Goal: Navigation & Orientation: Understand site structure

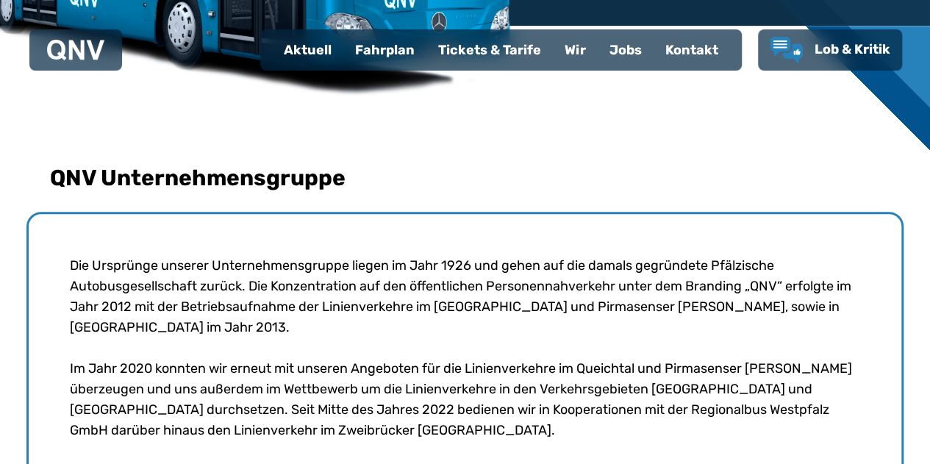
scroll to position [395, 0]
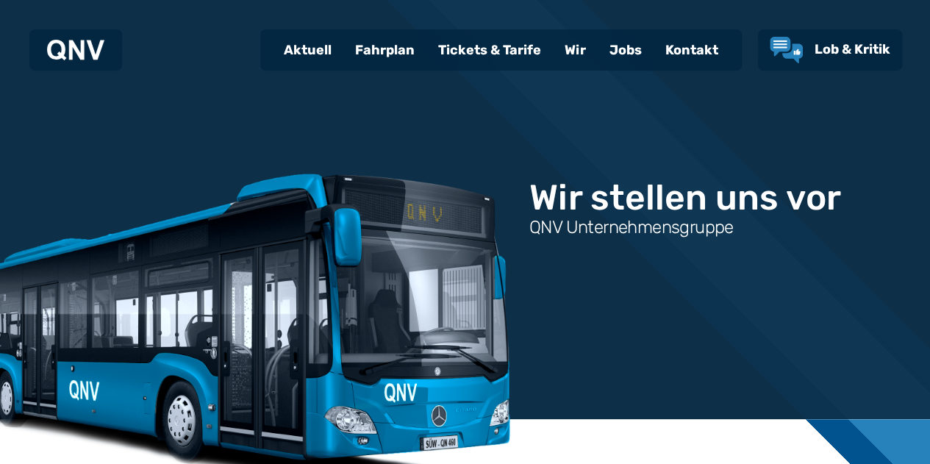
scroll to position [395, 0]
